Goal: Navigation & Orientation: Find specific page/section

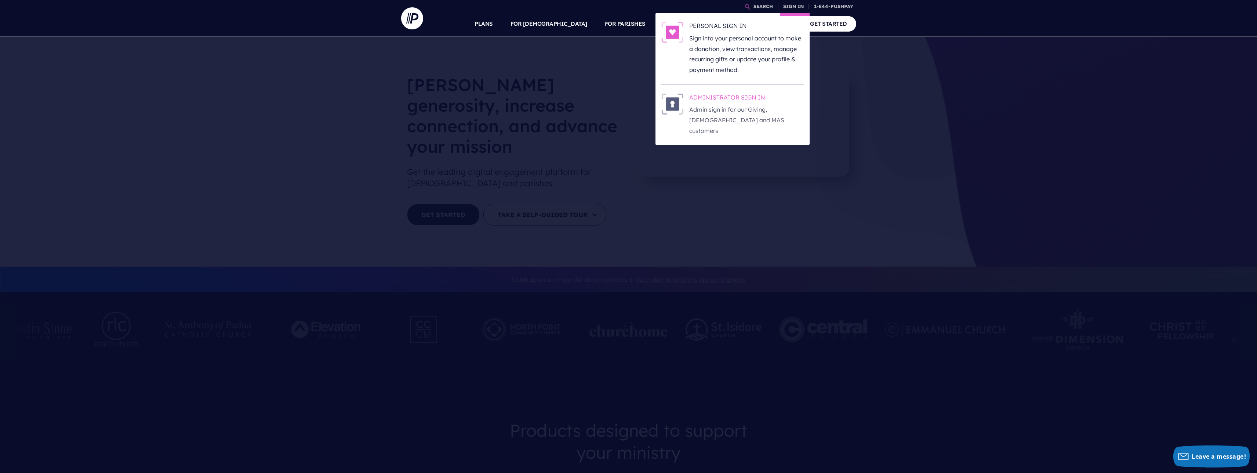
click at [740, 100] on h6 "ADMINISTRATOR SIGN IN" at bounding box center [746, 98] width 115 height 11
click at [722, 98] on h6 "ADMINISTRATOR SIGN IN" at bounding box center [746, 98] width 115 height 11
click at [743, 98] on h6 "ADMINISTRATOR SIGN IN" at bounding box center [746, 98] width 115 height 11
click at [740, 96] on h6 "ADMINISTRATOR SIGN IN" at bounding box center [746, 98] width 115 height 11
